Goal: Complete Application Form: Complete application form

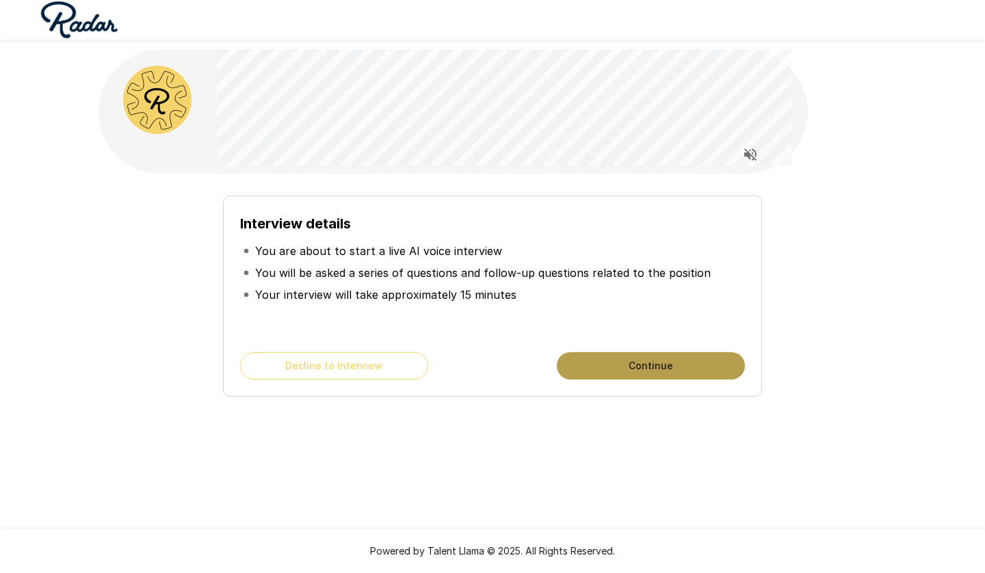
click at [605, 358] on button "Continue" at bounding box center [651, 365] width 188 height 27
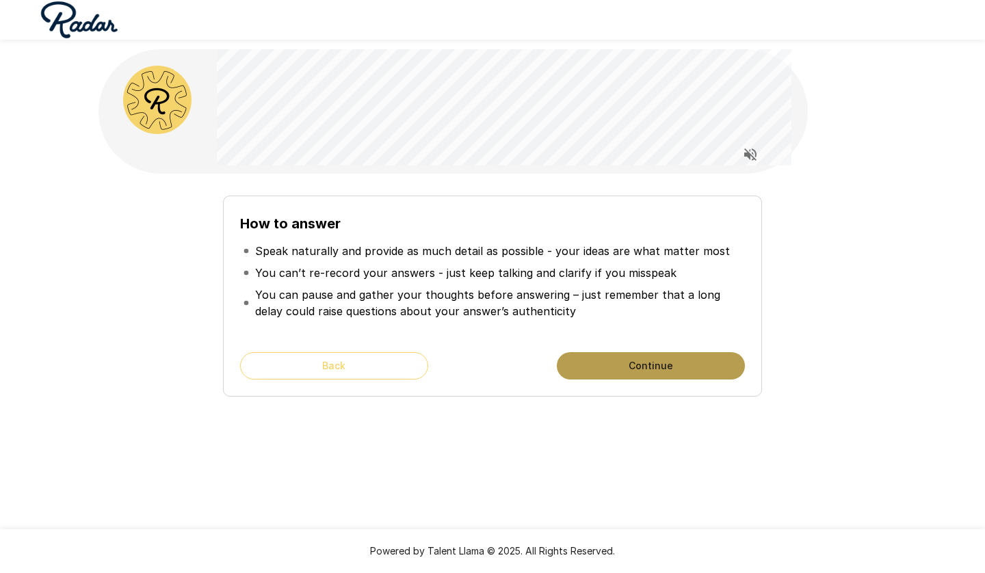
click at [605, 358] on button "Continue" at bounding box center [651, 365] width 188 height 27
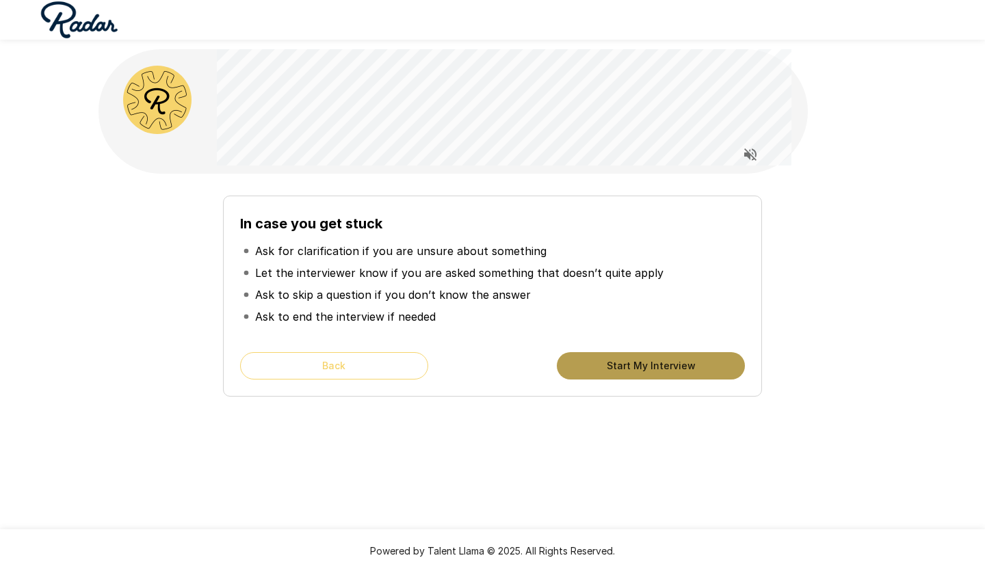
click at [605, 358] on button "Start My Interview" at bounding box center [651, 365] width 188 height 27
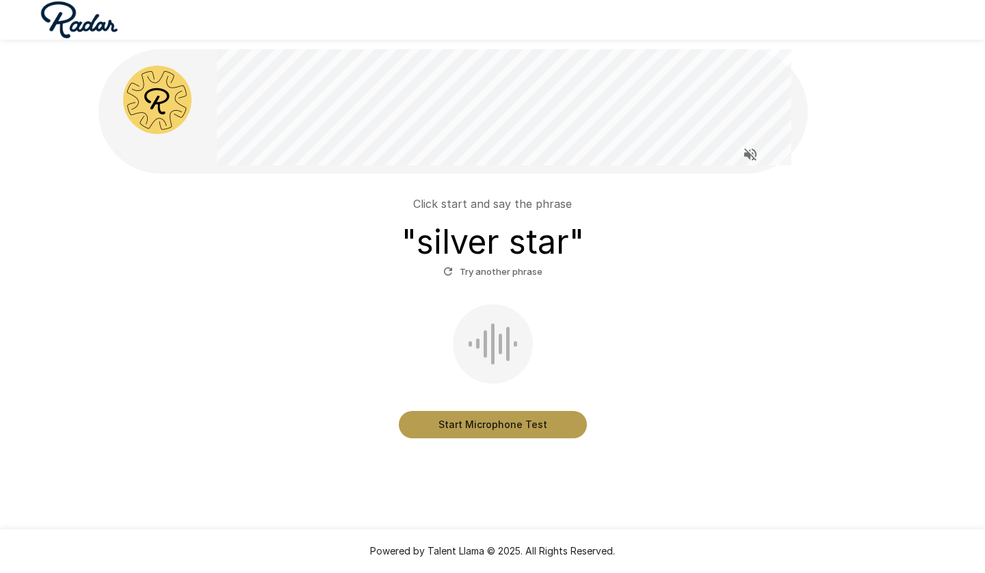
click at [438, 421] on button "Start Microphone Test" at bounding box center [493, 424] width 188 height 27
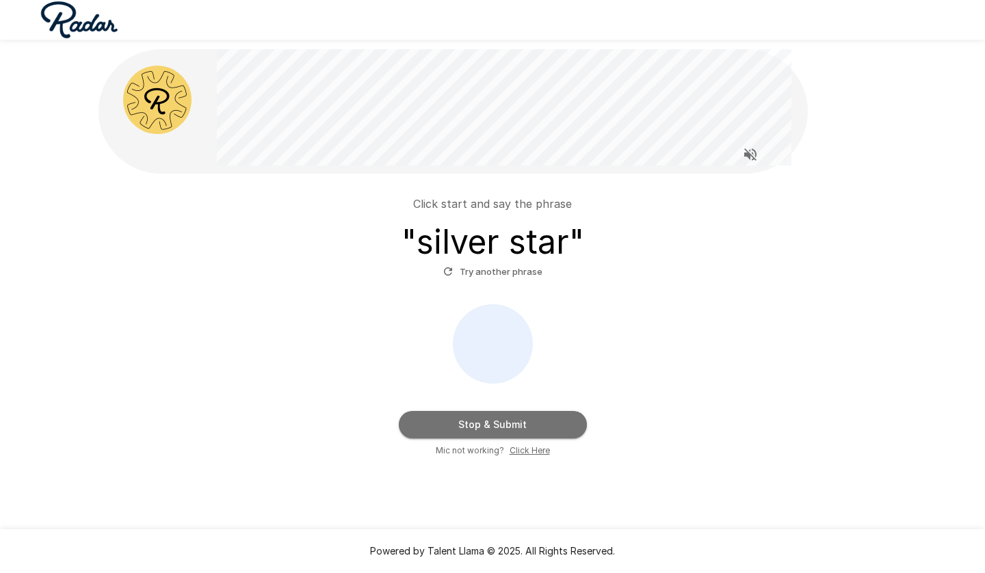
click at [438, 421] on button "Stop & Submit" at bounding box center [493, 424] width 188 height 27
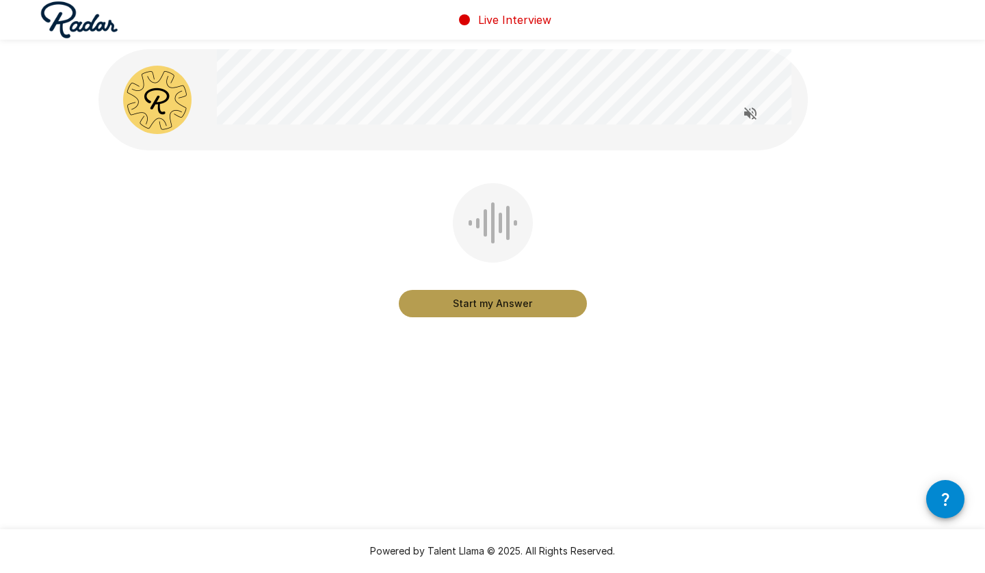
click at [492, 311] on button "Start my Answer" at bounding box center [493, 303] width 188 height 27
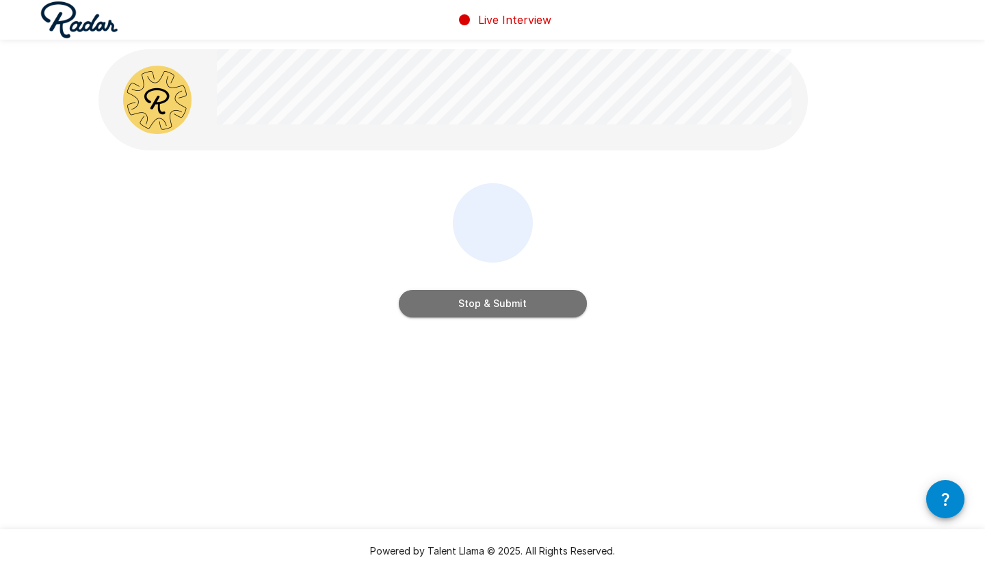
click at [492, 311] on button "Stop & Submit" at bounding box center [493, 303] width 188 height 27
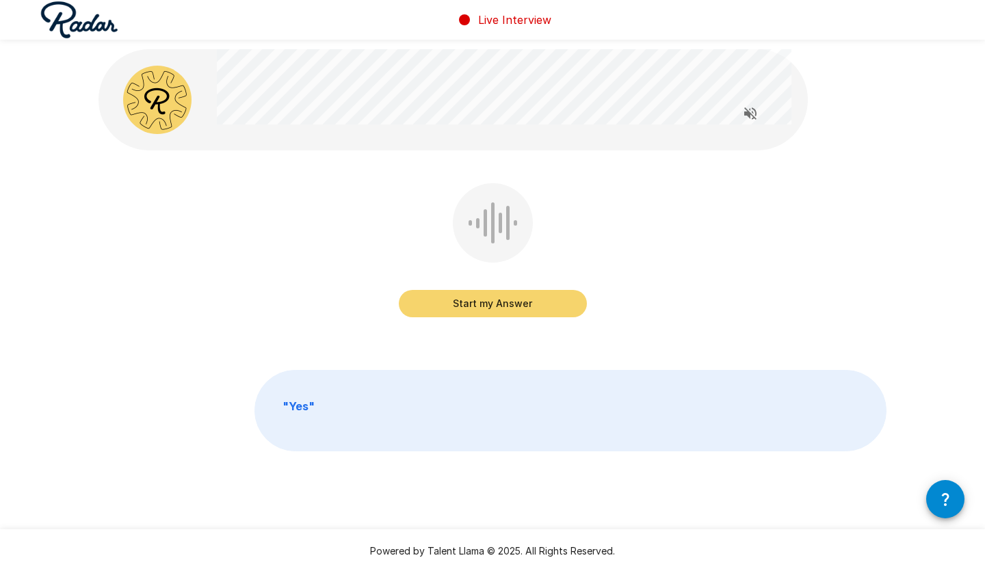
click at [491, 304] on button "Start my Answer" at bounding box center [493, 303] width 188 height 27
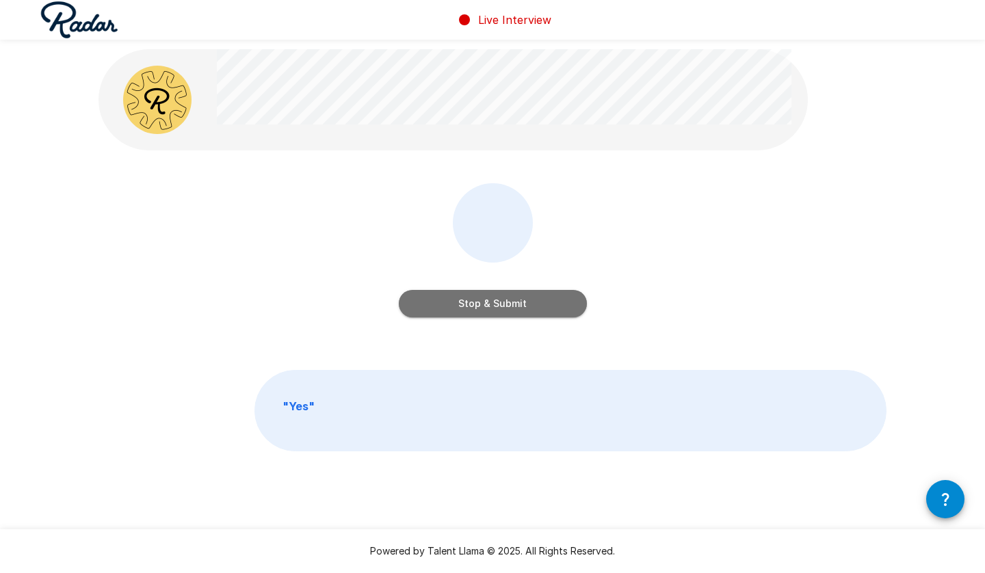
click at [491, 304] on button "Stop & Submit" at bounding box center [493, 303] width 188 height 27
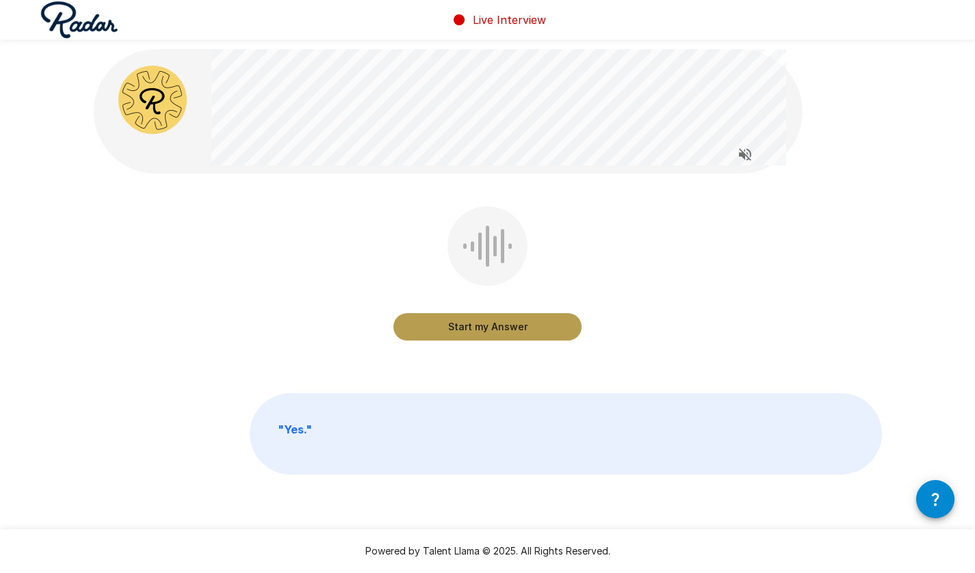
click at [466, 318] on button "Start my Answer" at bounding box center [487, 326] width 188 height 27
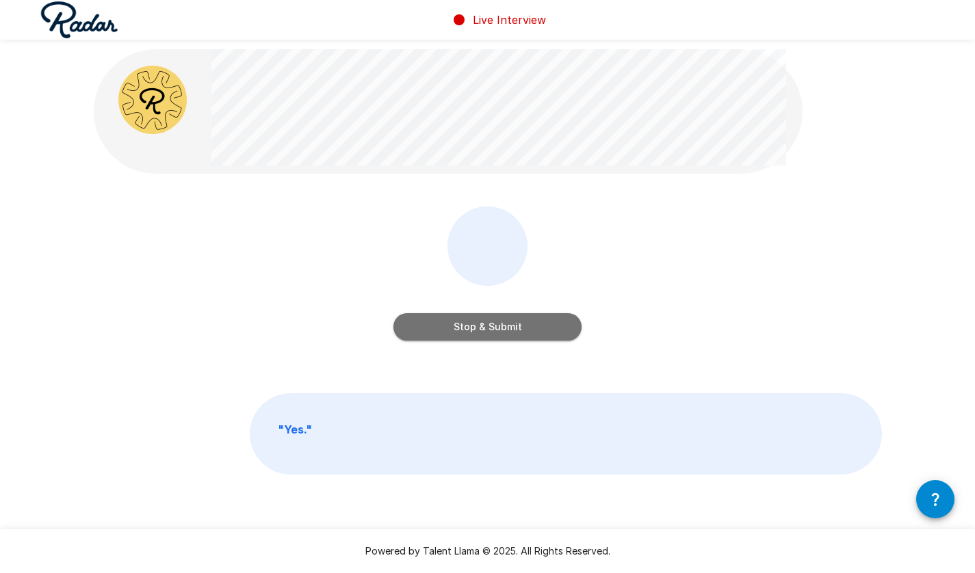
click at [466, 318] on button "Stop & Submit" at bounding box center [487, 326] width 188 height 27
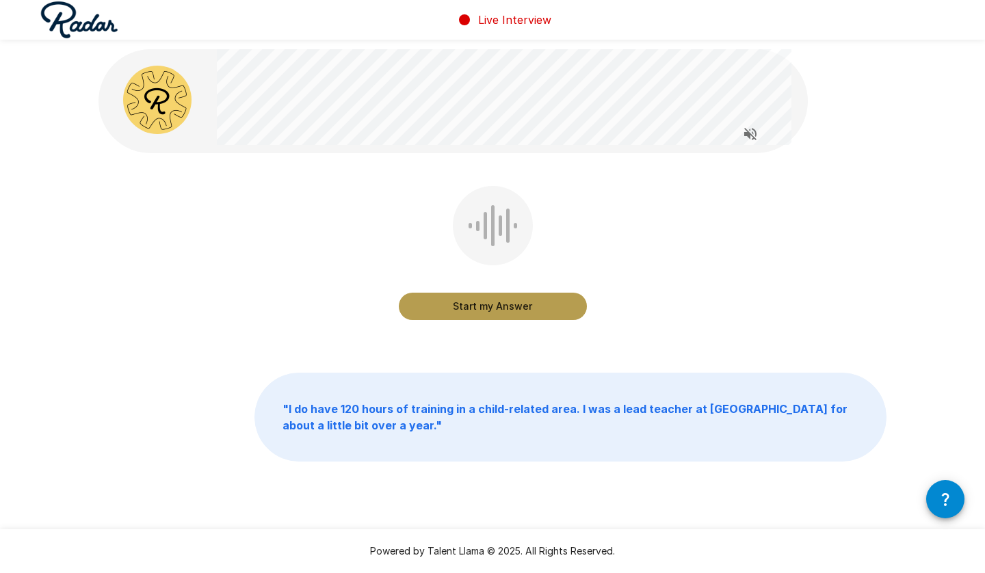
click at [497, 304] on button "Start my Answer" at bounding box center [493, 306] width 188 height 27
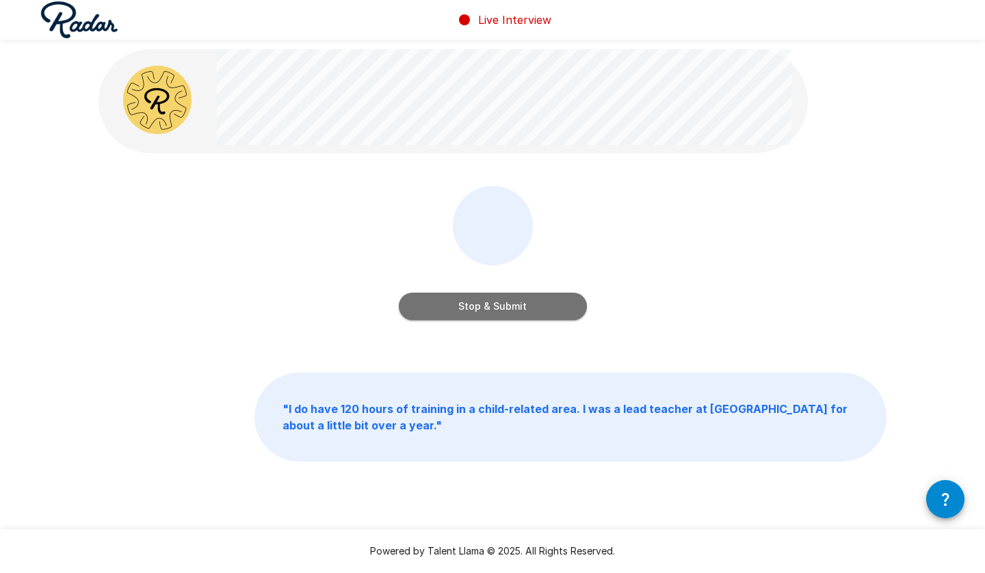
click at [497, 304] on button "Stop & Submit" at bounding box center [493, 306] width 188 height 27
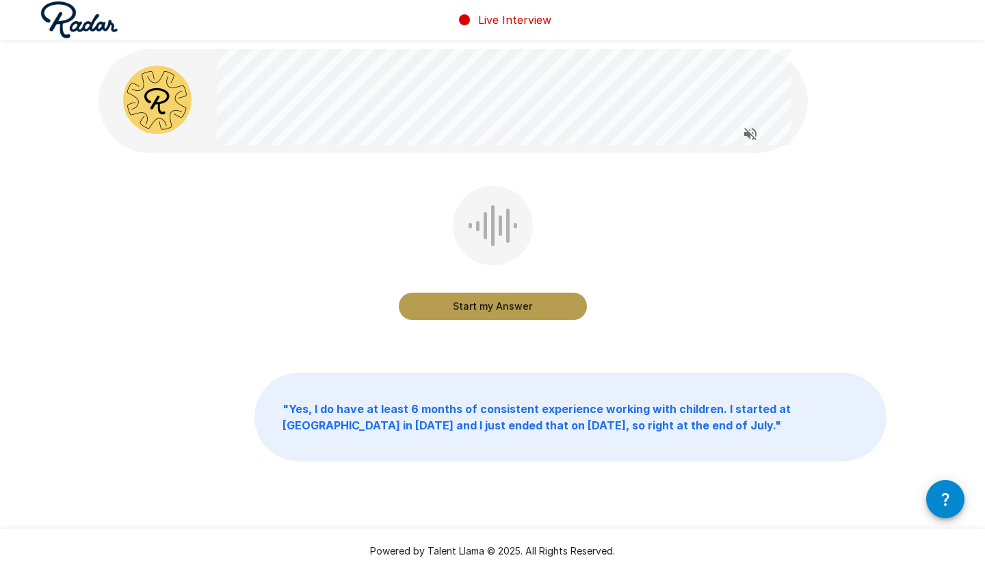
click at [497, 304] on button "Start my Answer" at bounding box center [493, 306] width 188 height 27
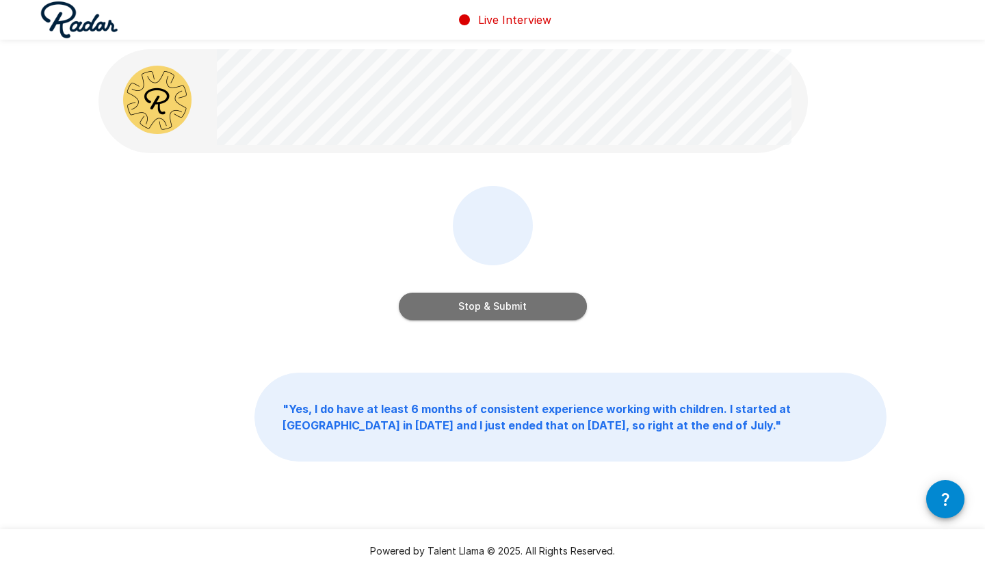
click at [497, 304] on button "Stop & Submit" at bounding box center [493, 306] width 188 height 27
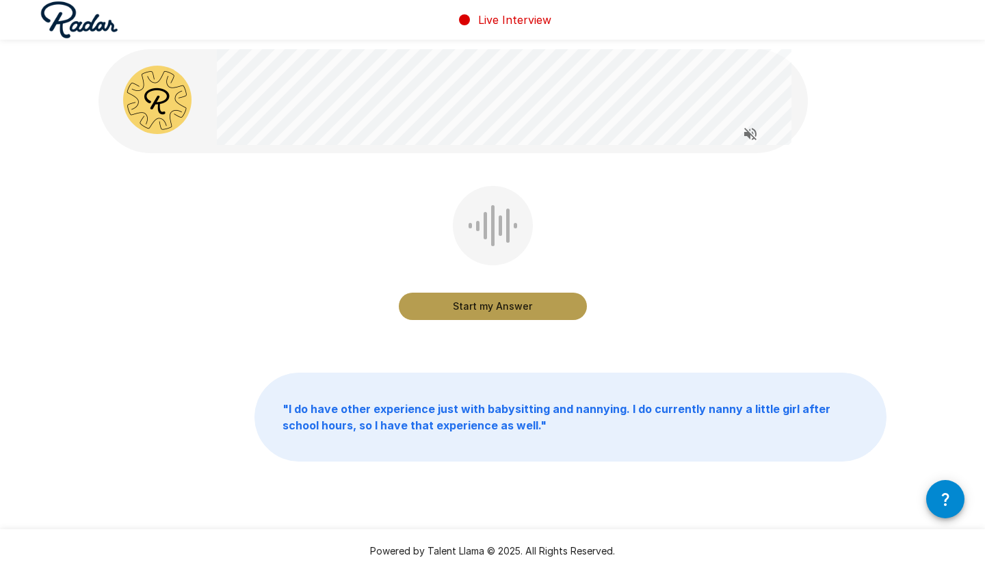
click at [497, 304] on button "Start my Answer" at bounding box center [493, 306] width 188 height 27
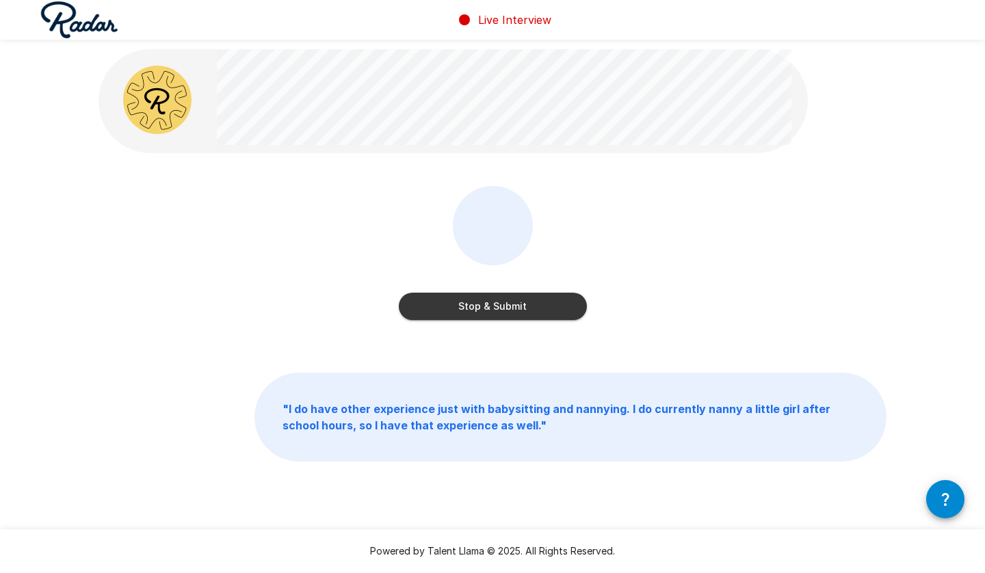
click at [497, 304] on button "Stop & Submit" at bounding box center [493, 306] width 188 height 27
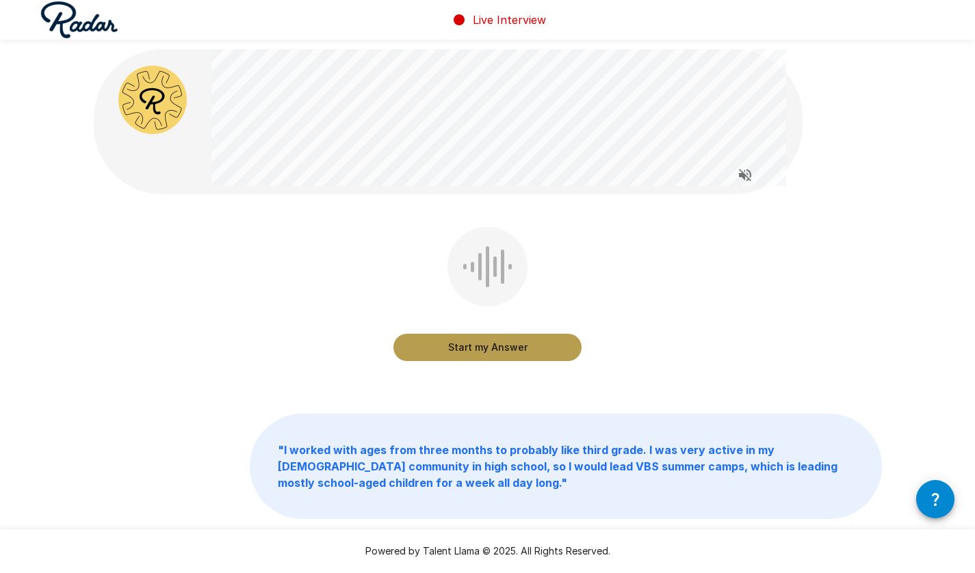
click at [545, 337] on button "Start my Answer" at bounding box center [487, 347] width 188 height 27
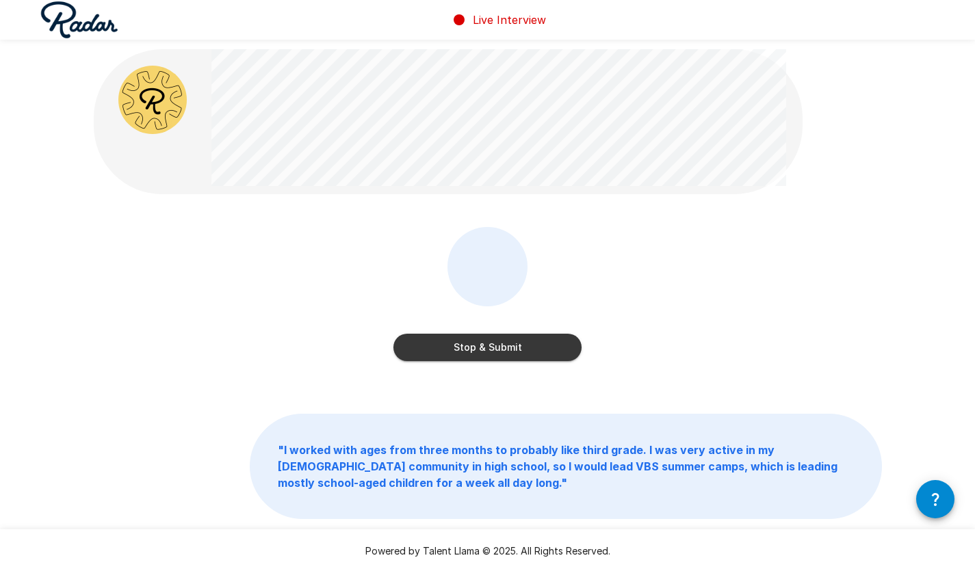
click at [557, 333] on div "Stop & Submit" at bounding box center [487, 333] width 188 height 55
click at [546, 348] on button "Stop & Submit" at bounding box center [487, 347] width 188 height 27
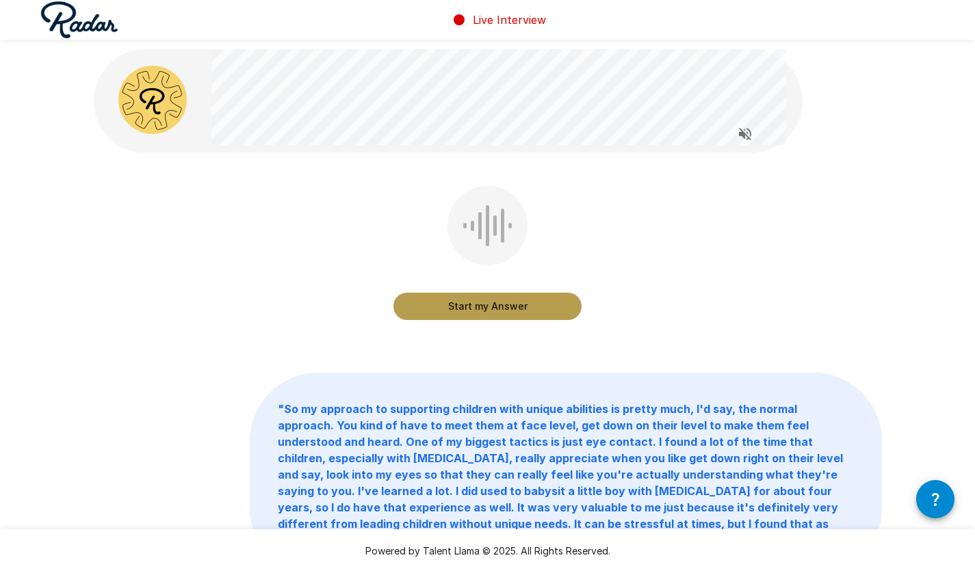
click at [525, 312] on button "Start my Answer" at bounding box center [487, 306] width 188 height 27
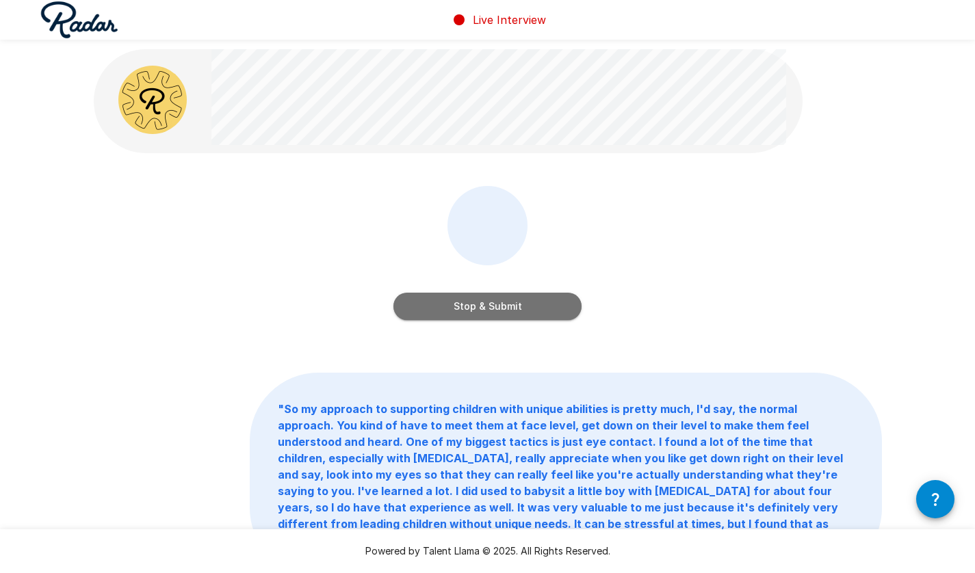
click at [553, 314] on button "Stop & Submit" at bounding box center [487, 306] width 188 height 27
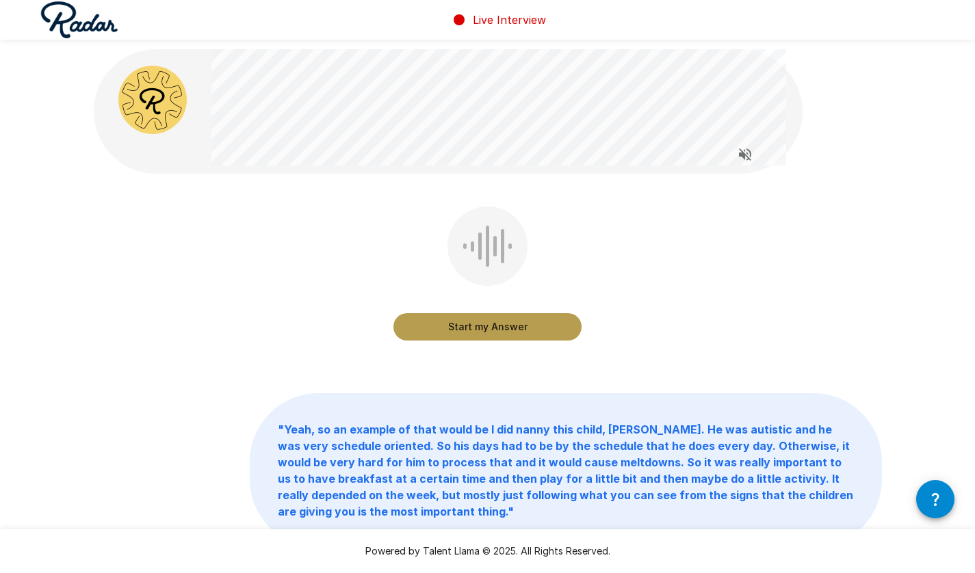
click at [525, 328] on button "Start my Answer" at bounding box center [487, 326] width 188 height 27
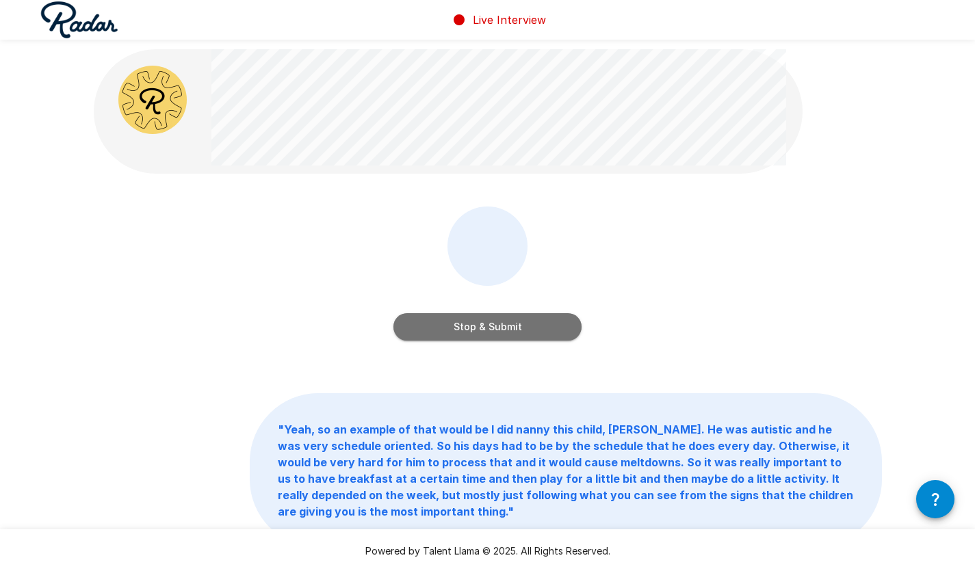
click at [560, 313] on button "Stop & Submit" at bounding box center [487, 326] width 188 height 27
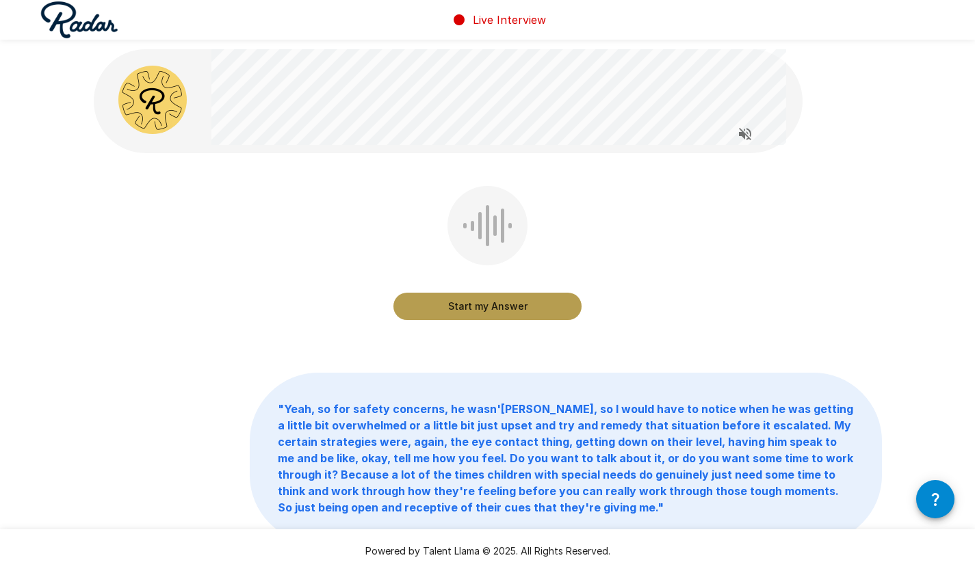
click at [494, 314] on button "Start my Answer" at bounding box center [487, 306] width 188 height 27
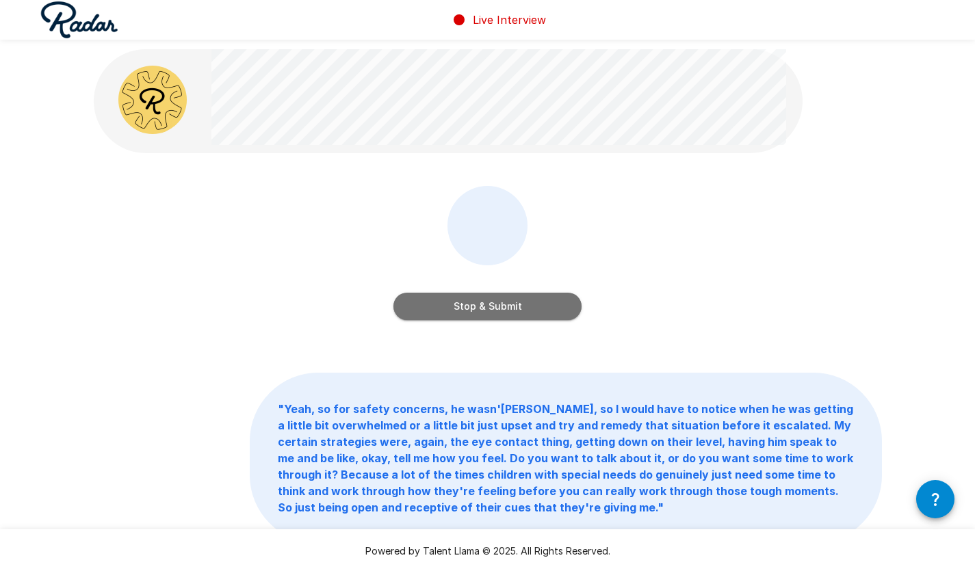
click at [494, 314] on button "Stop & Submit" at bounding box center [487, 306] width 188 height 27
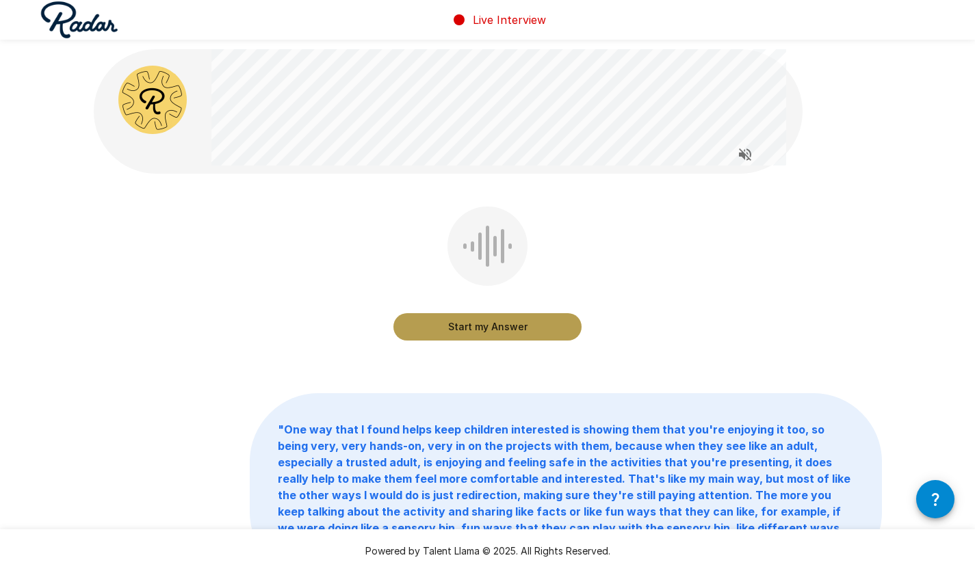
click at [494, 314] on button "Start my Answer" at bounding box center [487, 326] width 188 height 27
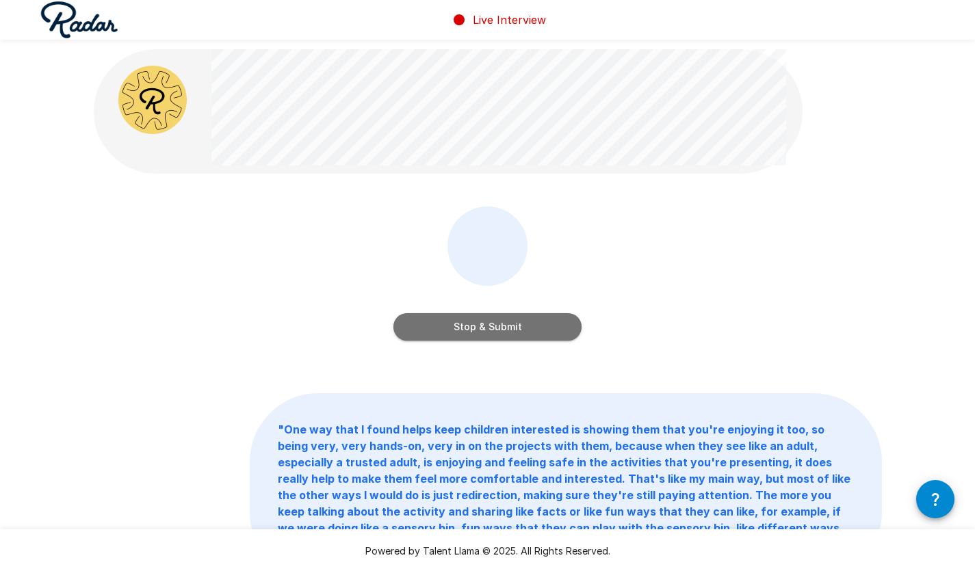
click at [494, 314] on button "Stop & Submit" at bounding box center [487, 326] width 188 height 27
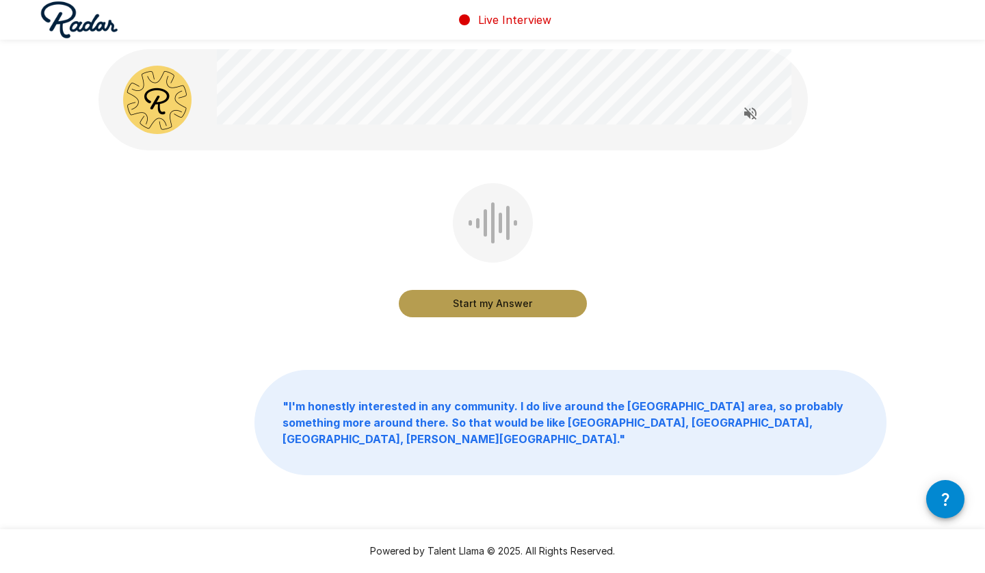
click at [520, 299] on button "Start my Answer" at bounding box center [493, 303] width 188 height 27
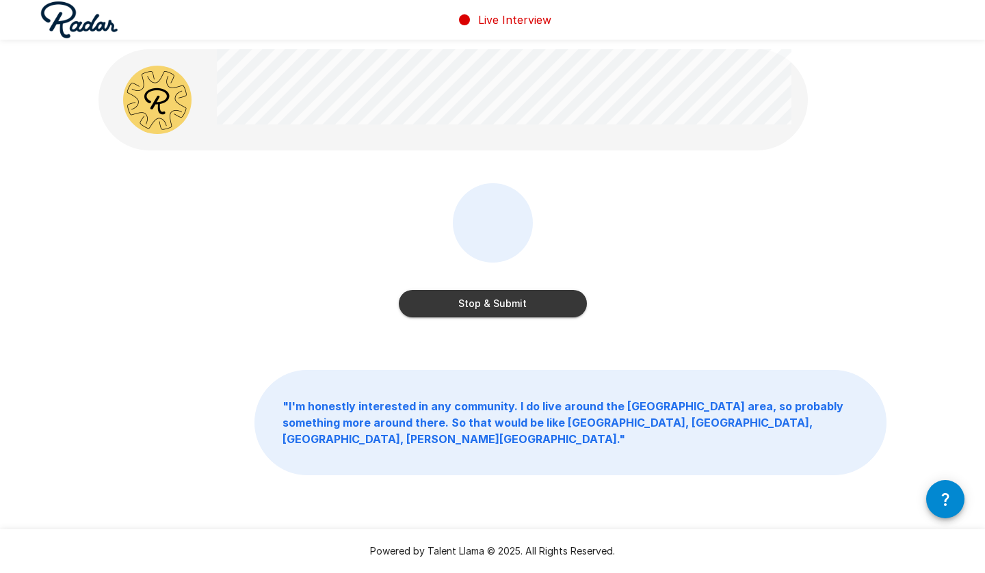
click at [520, 299] on button "Stop & Submit" at bounding box center [493, 303] width 188 height 27
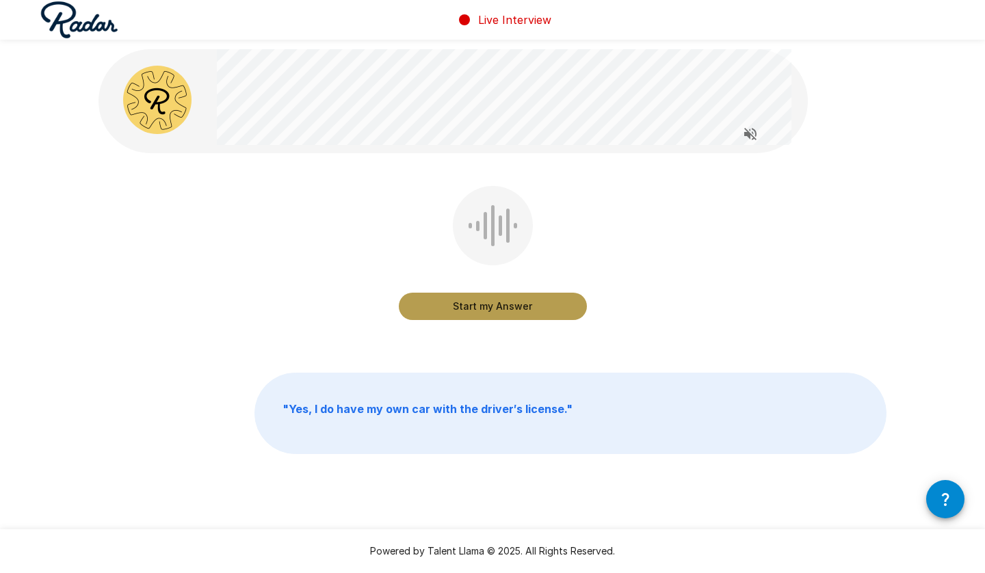
click at [520, 299] on button "Start my Answer" at bounding box center [493, 306] width 188 height 27
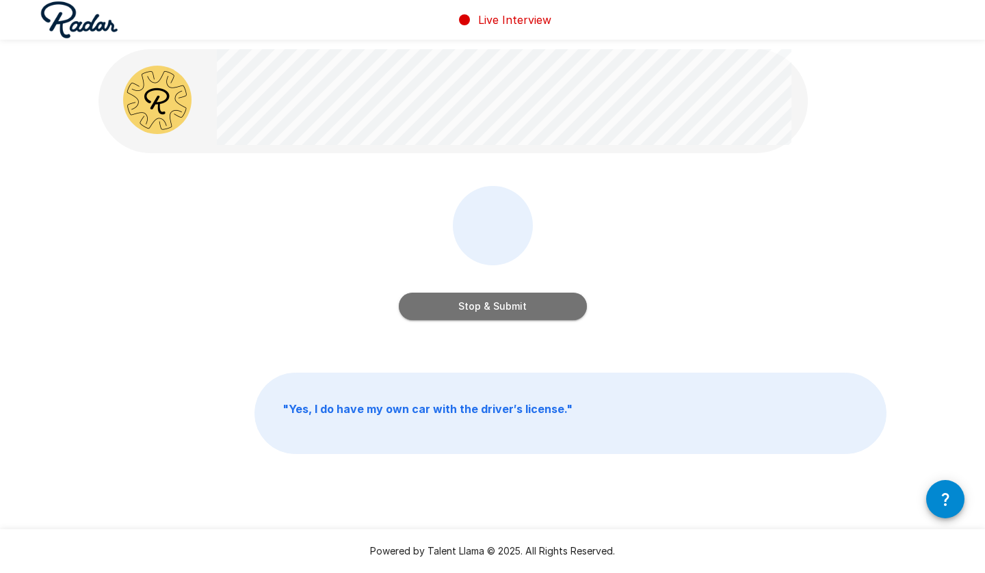
click at [520, 299] on button "Stop & Submit" at bounding box center [493, 306] width 188 height 27
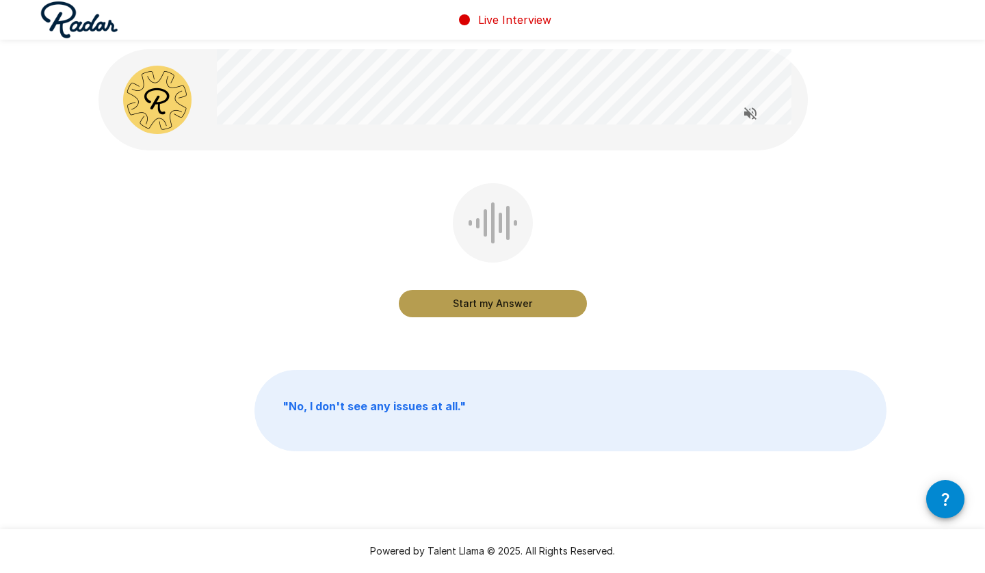
click at [520, 299] on button "Start my Answer" at bounding box center [493, 303] width 188 height 27
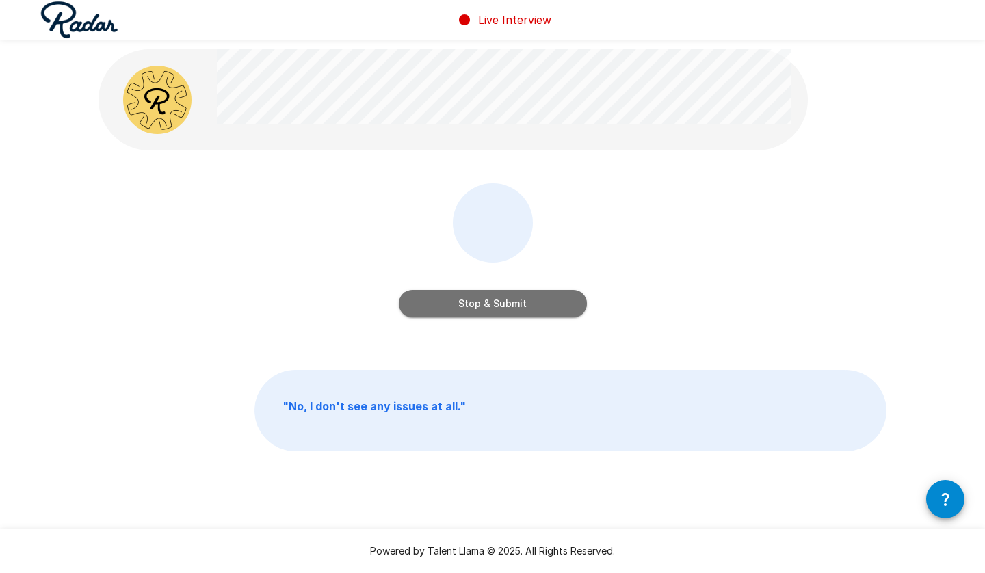
click at [520, 299] on button "Stop & Submit" at bounding box center [493, 303] width 188 height 27
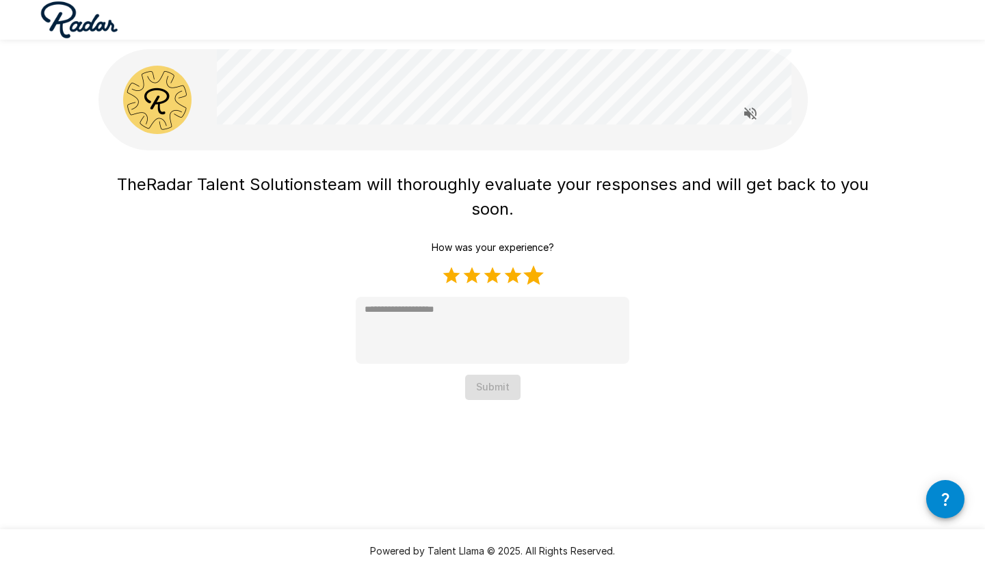
click at [532, 277] on label "5 Stars" at bounding box center [533, 275] width 21 height 21
type textarea "*"
click at [499, 384] on button "Submit" at bounding box center [492, 387] width 55 height 25
